Goal: Check status: Check status

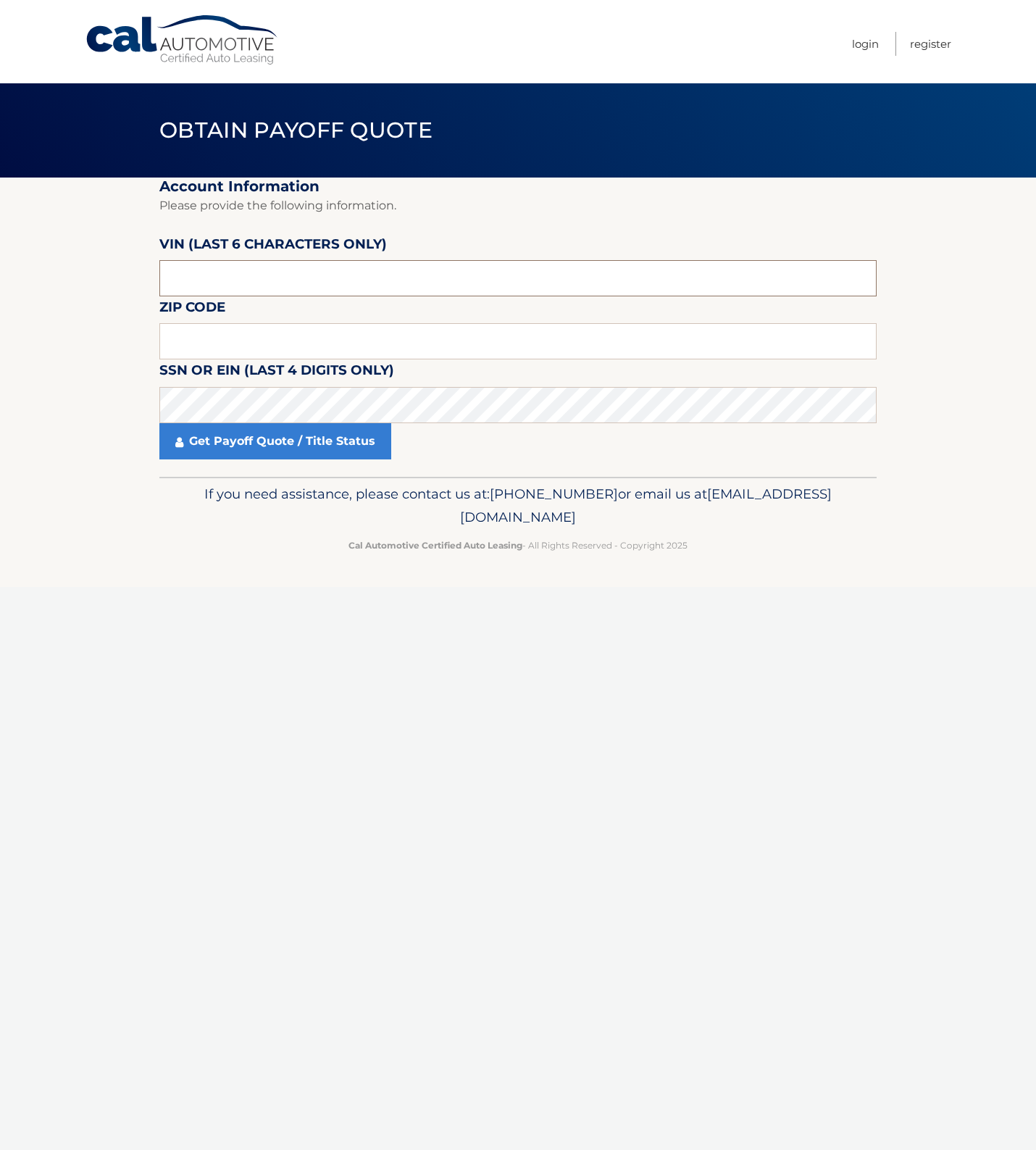
click at [302, 270] on input "text" at bounding box center [518, 278] width 717 height 36
type input "515675"
click at [243, 346] on input "text" at bounding box center [518, 341] width 717 height 36
type input "11372"
click button "For Originating Dealer" at bounding box center [0, 0] width 0 height 0
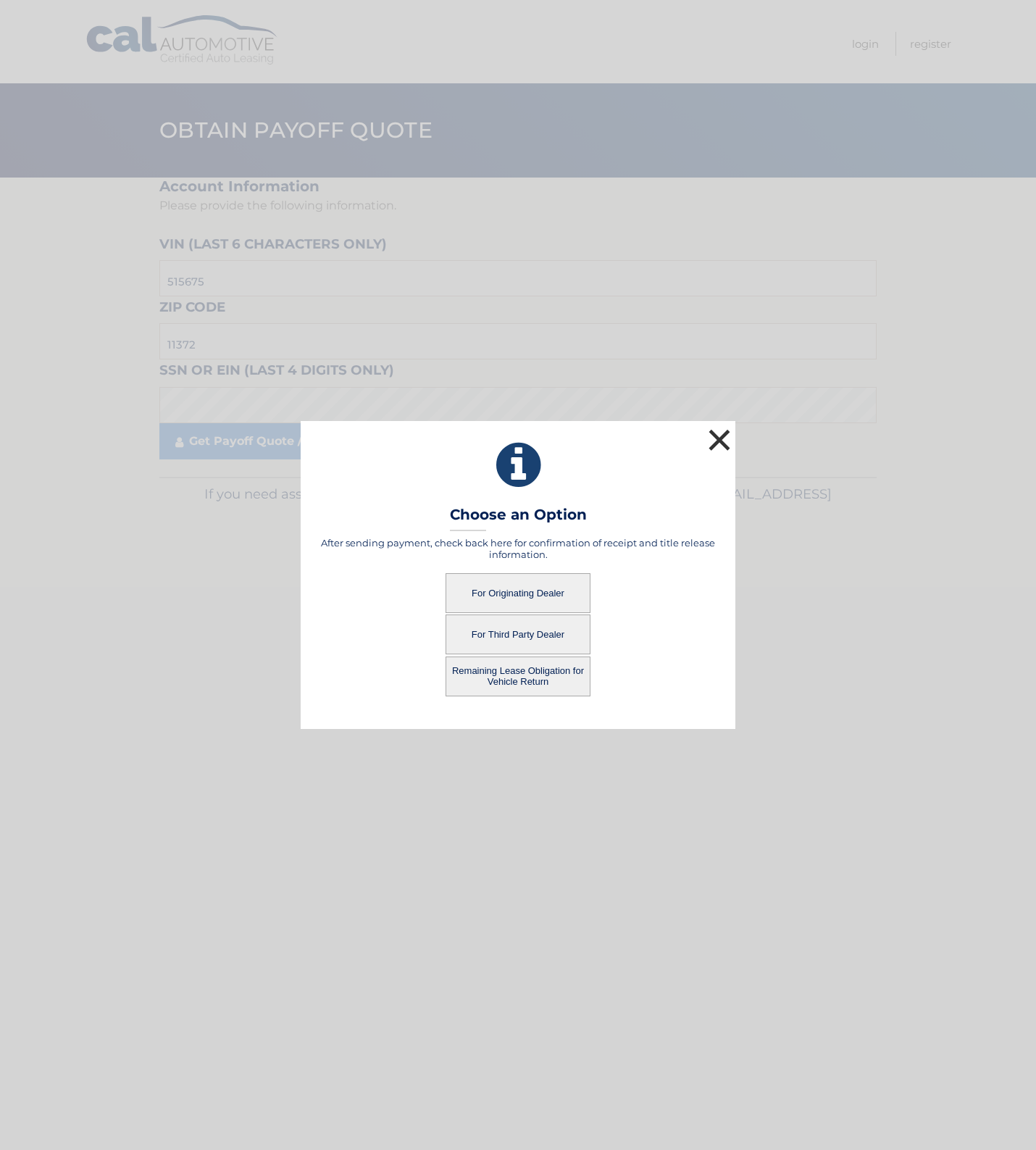
click at [719, 444] on button "×" at bounding box center [720, 440] width 29 height 29
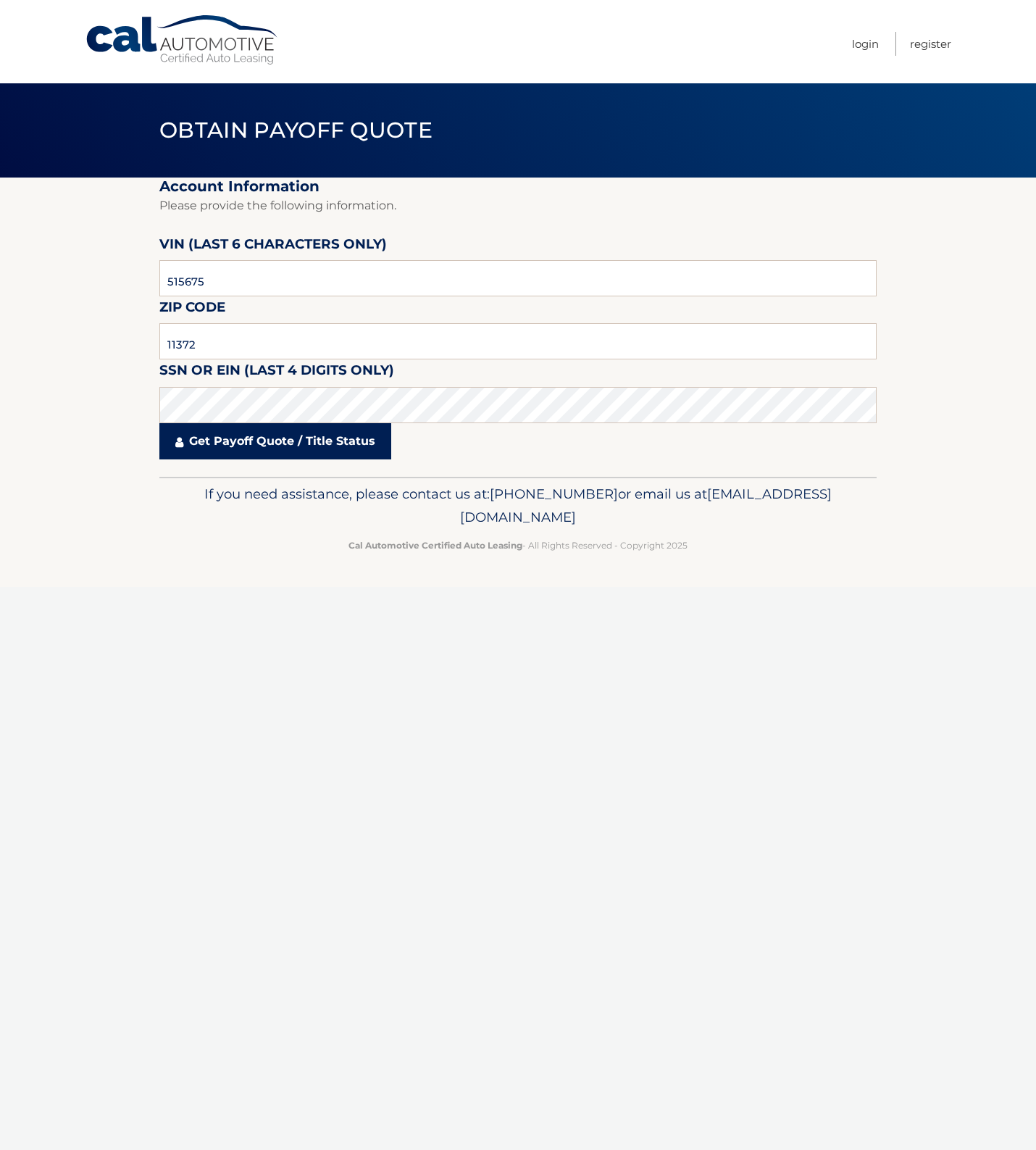
click at [221, 450] on link "Get Payoff Quote / Title Status" at bounding box center [275, 442] width 232 height 36
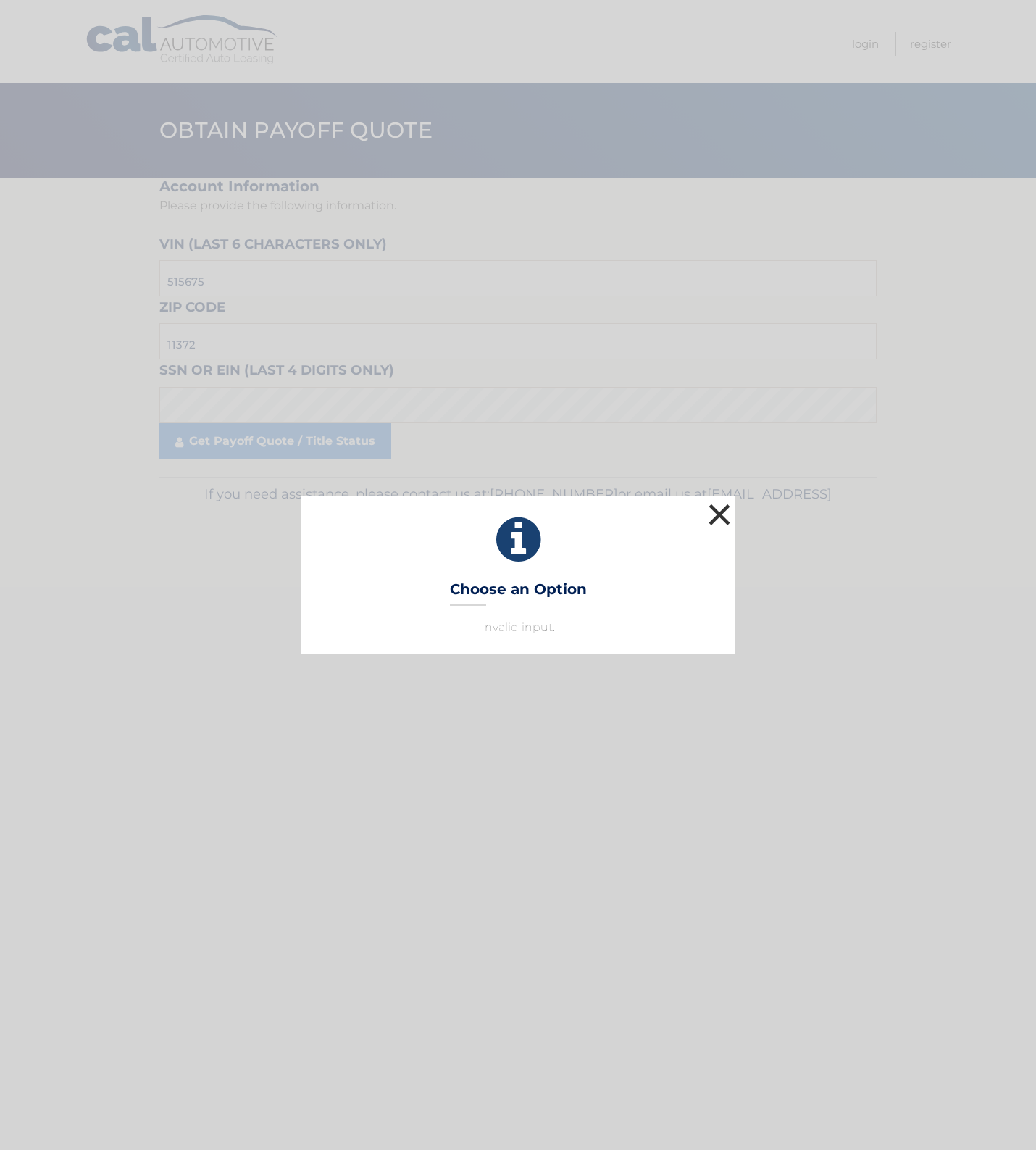
click at [728, 518] on button "×" at bounding box center [720, 515] width 29 height 29
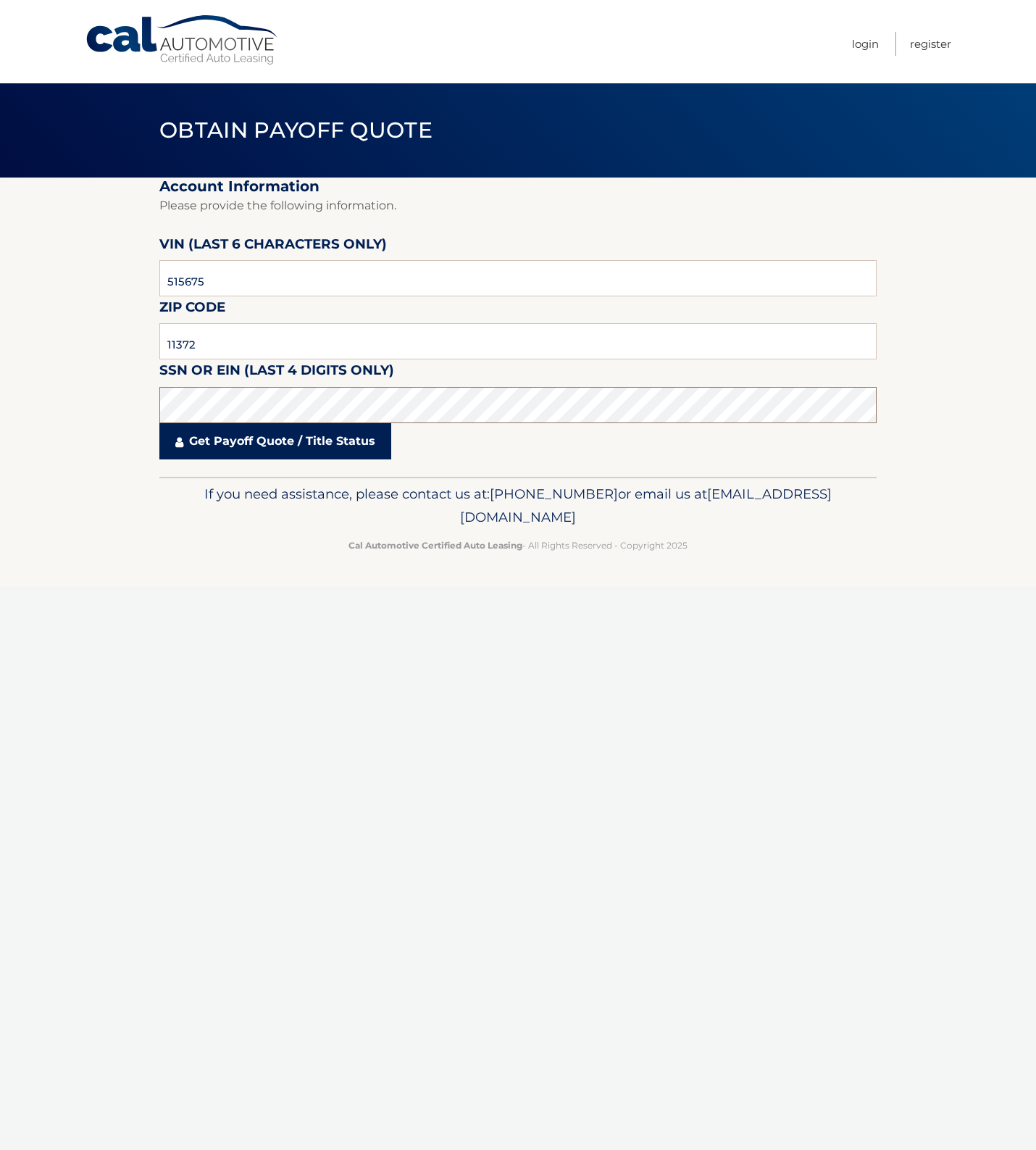
click button "For Originating Dealer" at bounding box center [0, 0] width 0 height 0
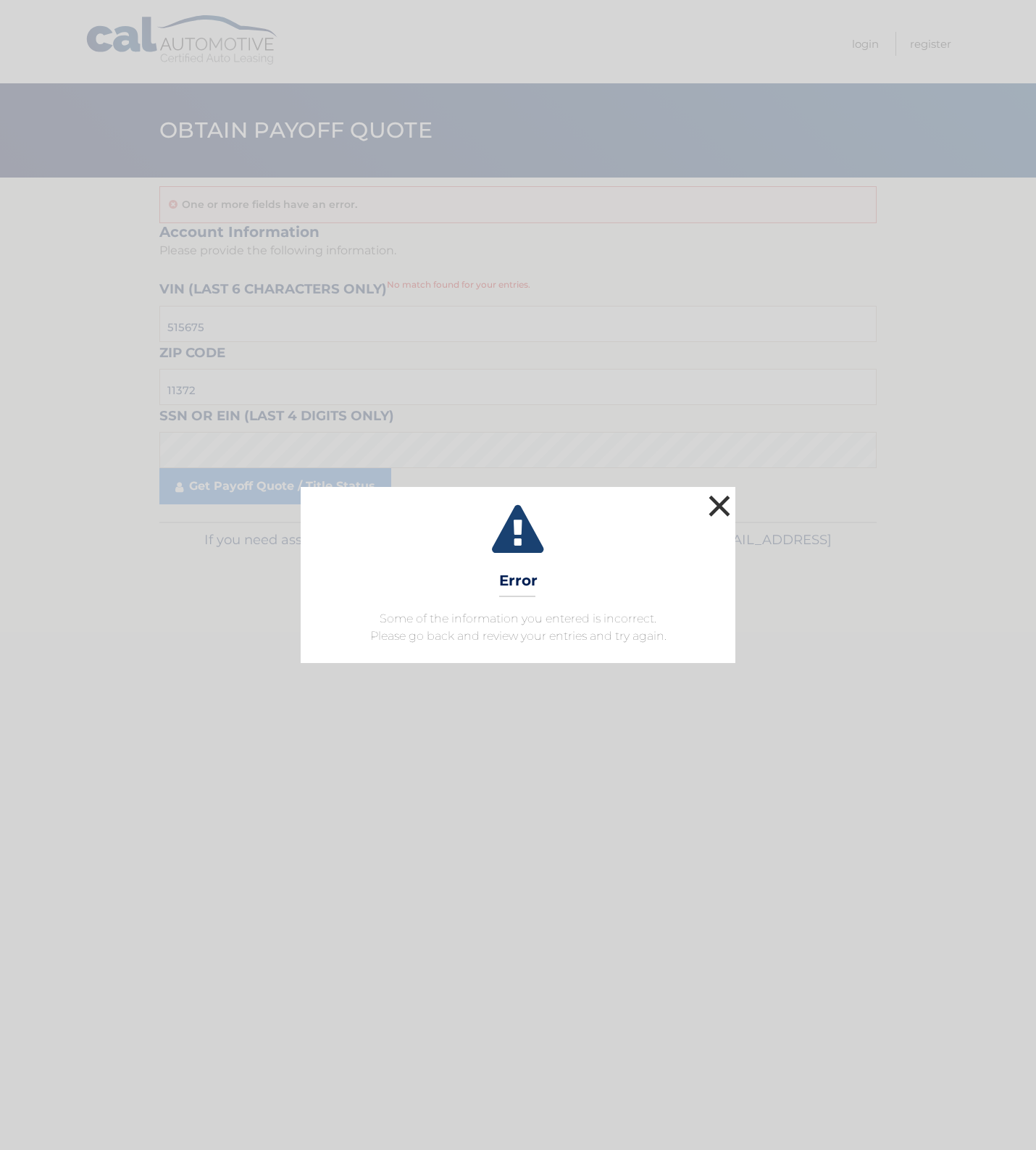
click at [730, 505] on button "×" at bounding box center [720, 506] width 29 height 29
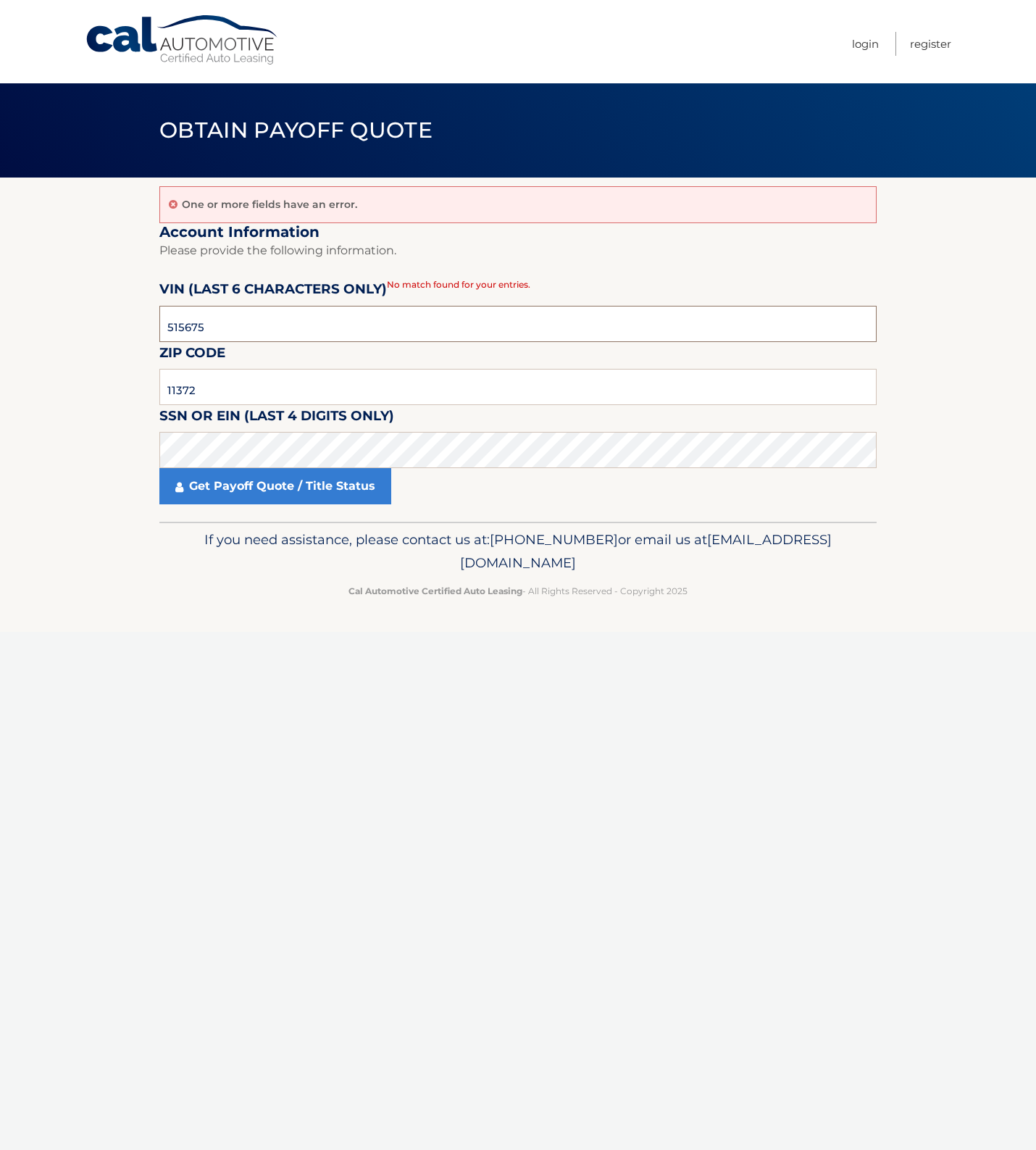
click at [299, 313] on input "515675" at bounding box center [518, 324] width 717 height 36
click at [232, 388] on input "11372" at bounding box center [518, 387] width 717 height 36
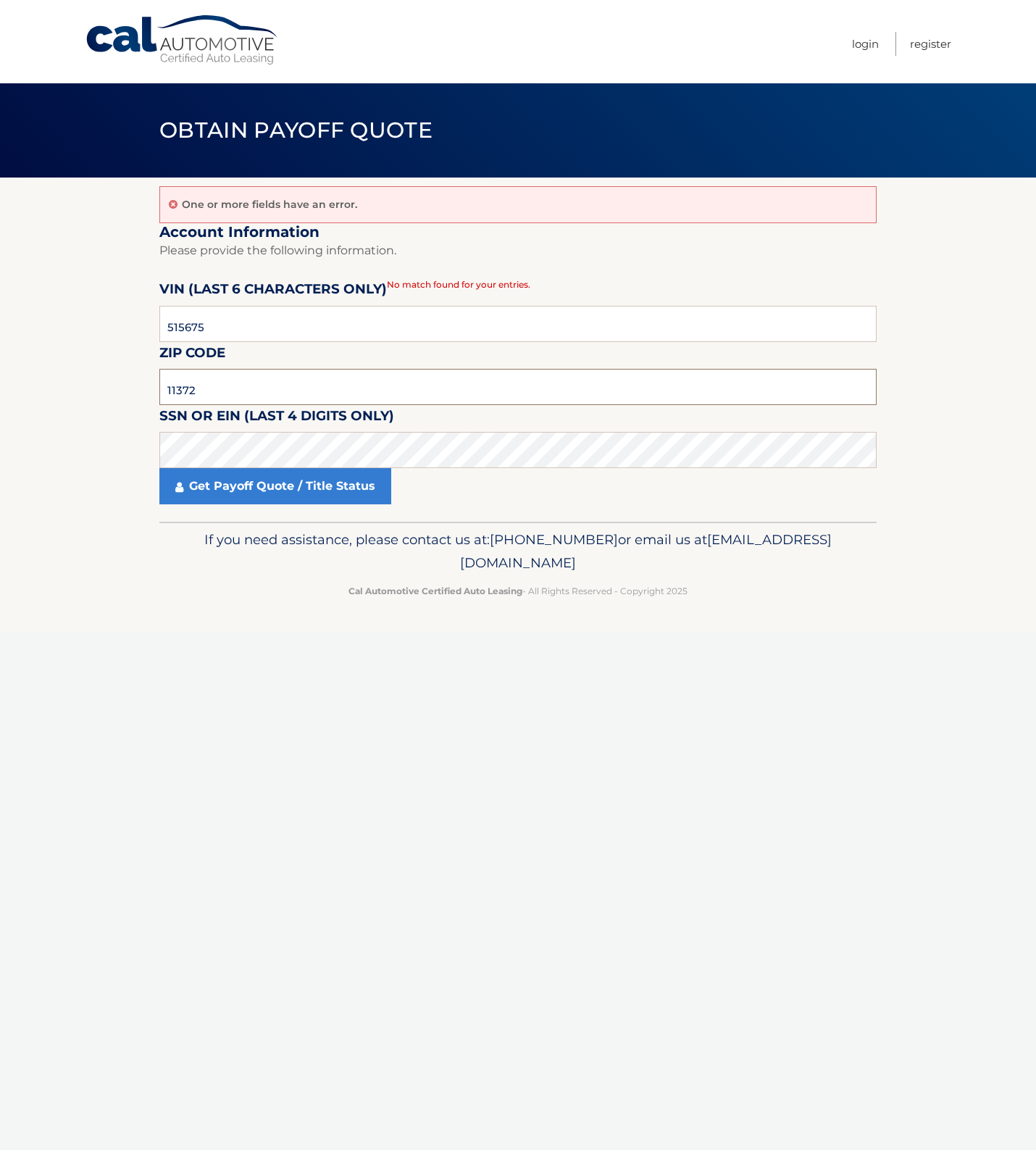
click at [232, 388] on input "11372" at bounding box center [518, 387] width 717 height 36
click at [234, 388] on input "11372" at bounding box center [518, 387] width 717 height 36
click at [241, 493] on link "Get Payoff Quote / Title Status" at bounding box center [275, 486] width 232 height 36
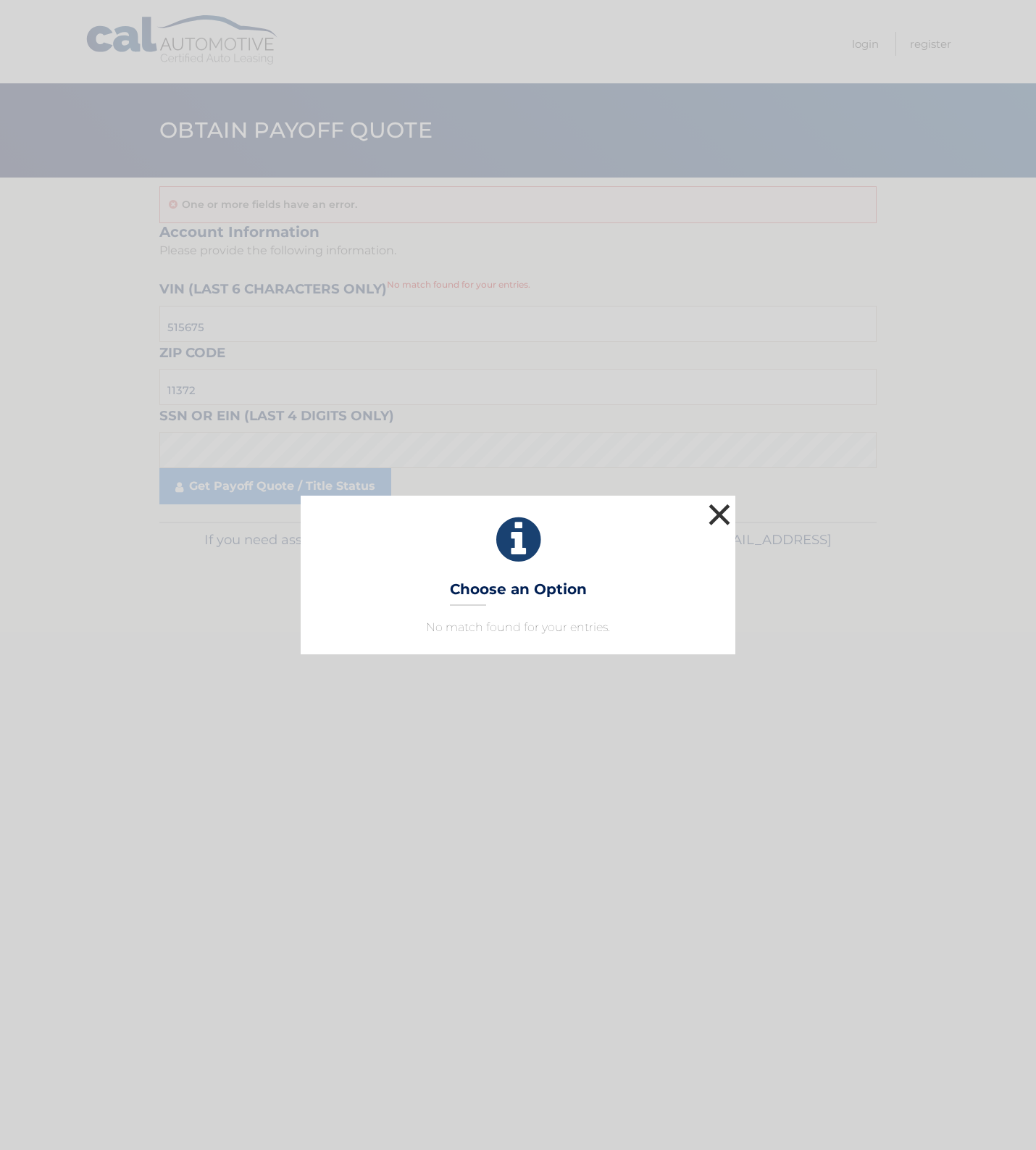
click at [718, 520] on button "×" at bounding box center [720, 515] width 29 height 29
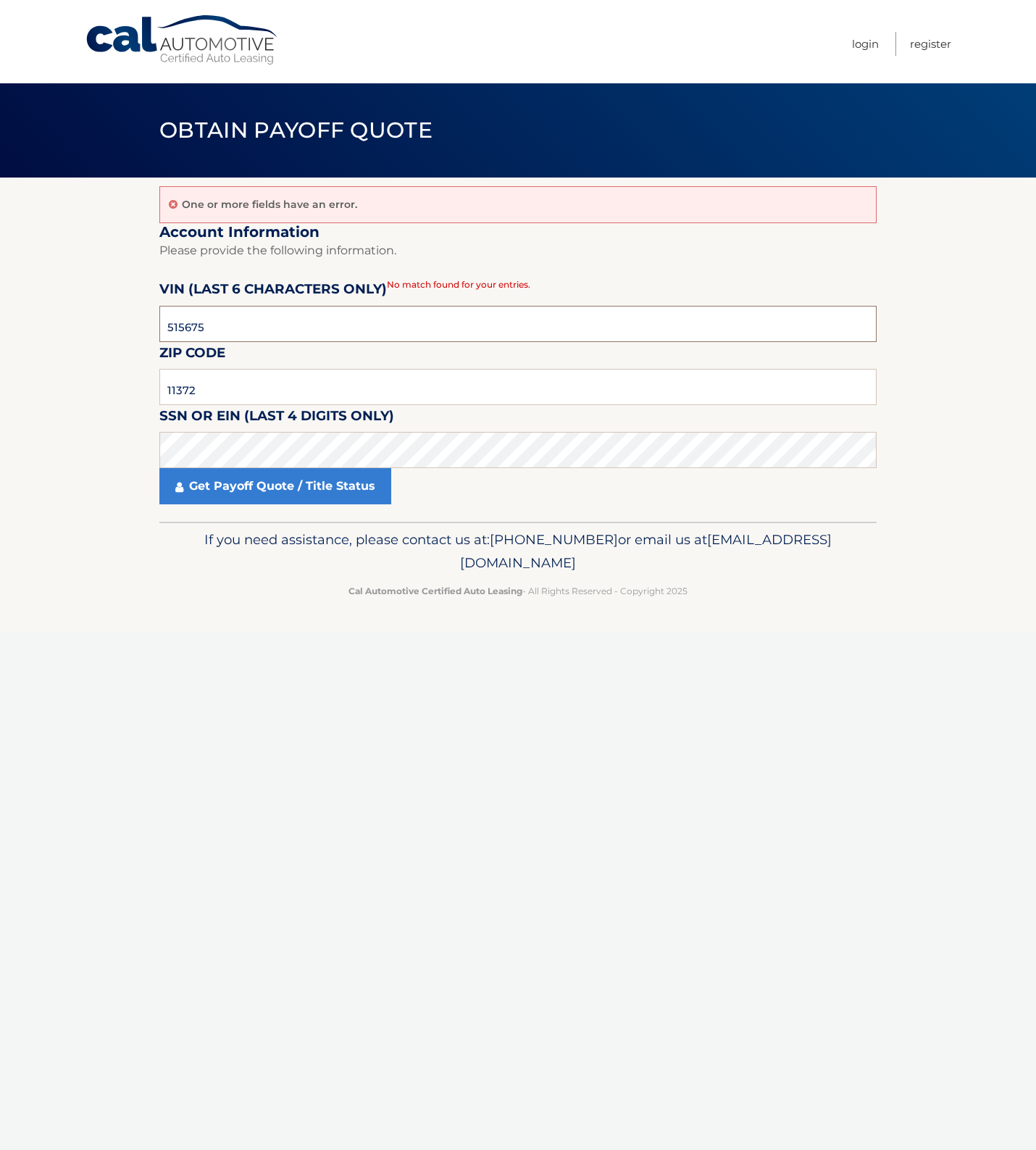
drag, startPoint x: 328, startPoint y: 326, endPoint x: 164, endPoint y: 320, distance: 164.1
click at [243, 321] on input "515675" at bounding box center [518, 324] width 717 height 36
click at [216, 385] on input "11372" at bounding box center [518, 387] width 717 height 36
click at [244, 370] on input "11372" at bounding box center [518, 387] width 717 height 36
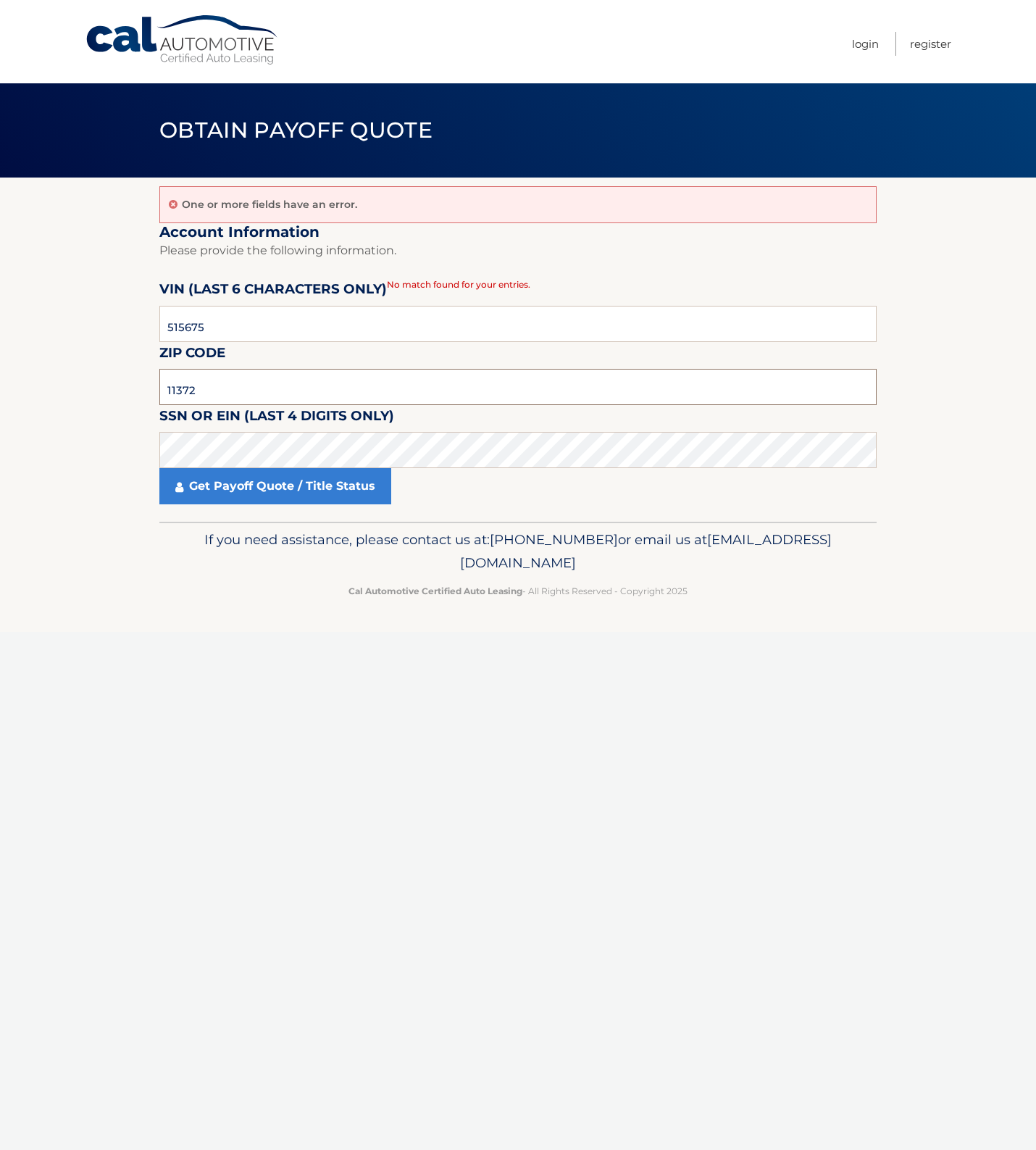
click at [244, 370] on input "11372" at bounding box center [518, 387] width 717 height 36
type input "10969"
click button "For Originating Dealer" at bounding box center [0, 0] width 0 height 0
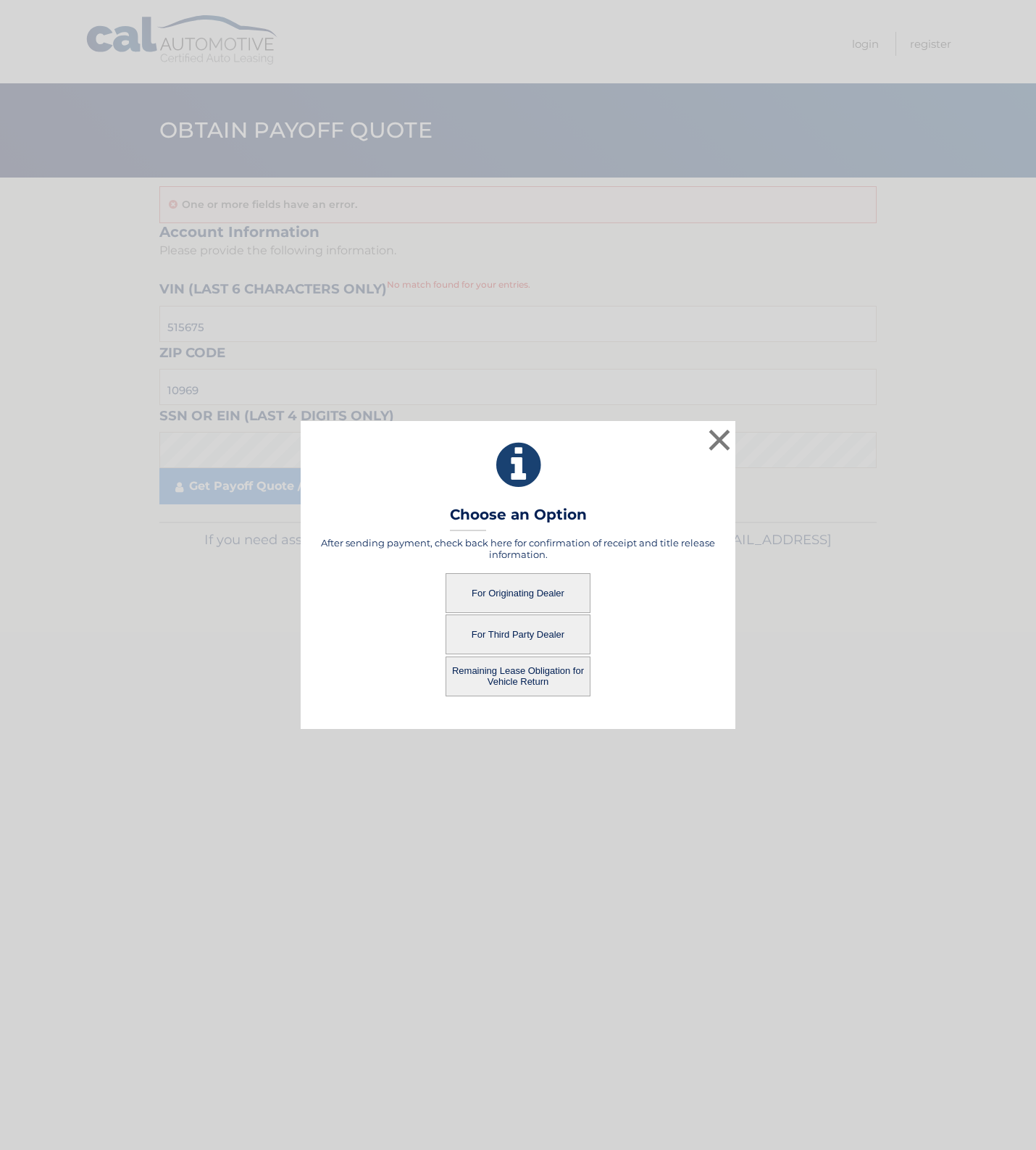
click at [487, 603] on button "For Originating Dealer" at bounding box center [518, 593] width 145 height 40
click at [509, 598] on button "For Originating Dealer" at bounding box center [518, 593] width 145 height 40
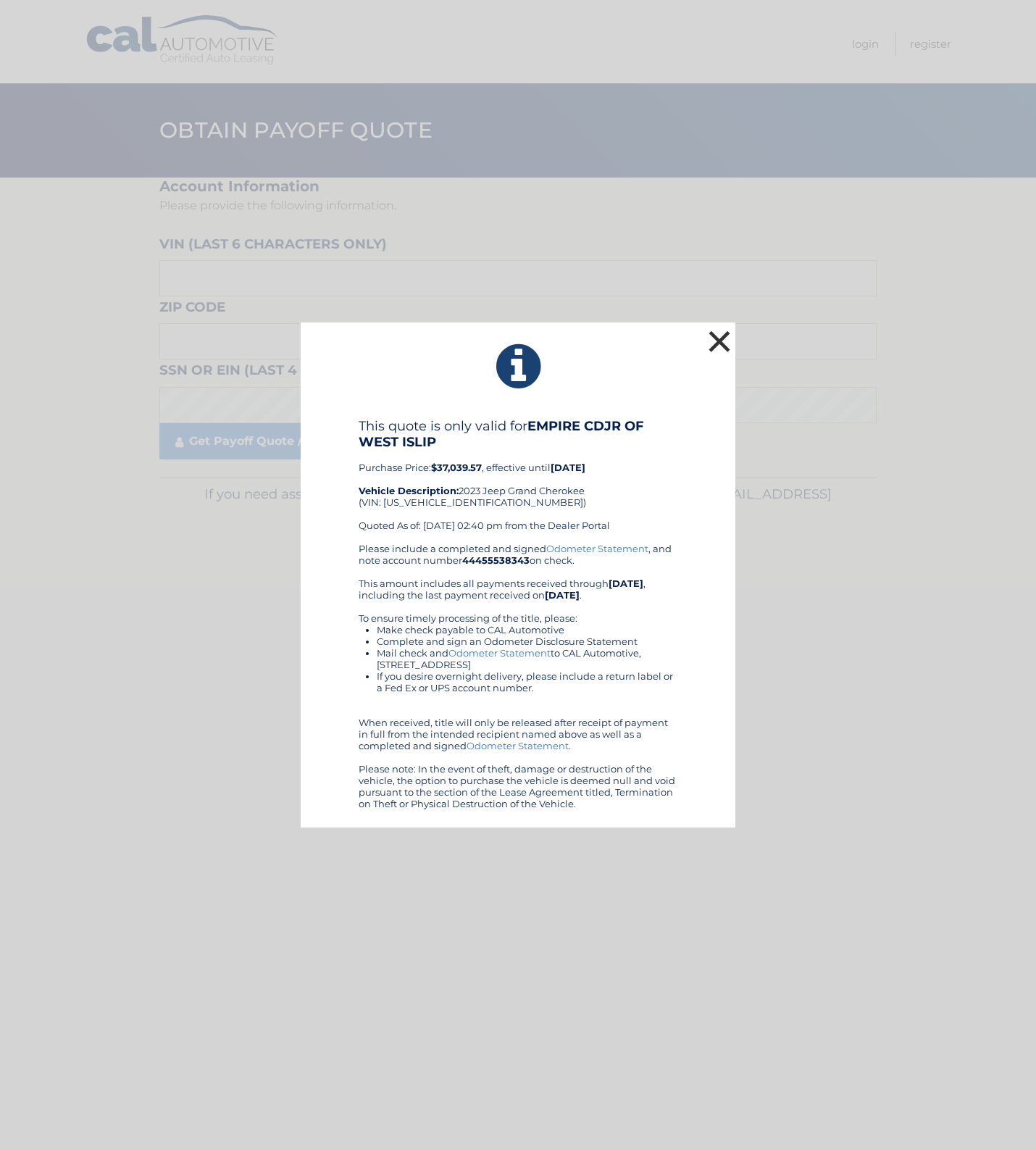
click at [721, 348] on button "×" at bounding box center [720, 341] width 29 height 29
